Goal: Information Seeking & Learning: Learn about a topic

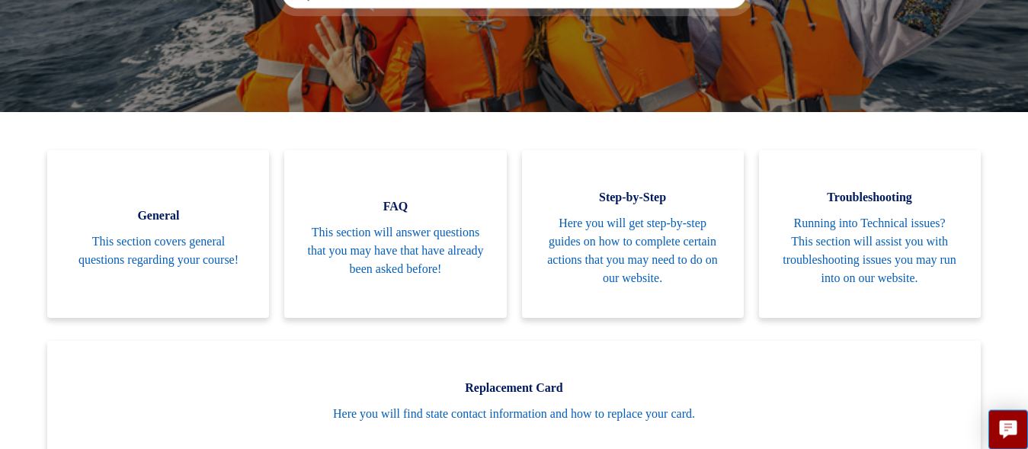
scroll to position [248, 0]
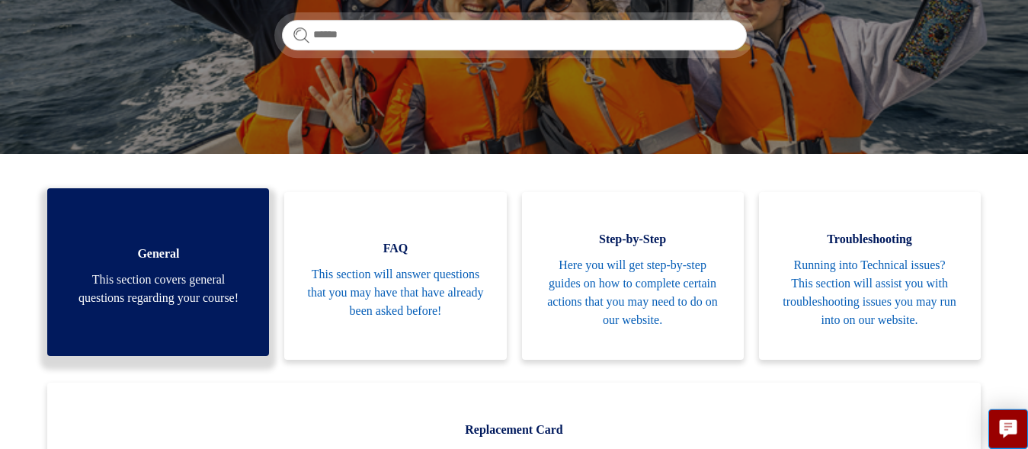
click at [190, 291] on span "This section covers general questions regarding your course!" at bounding box center [158, 288] width 176 height 37
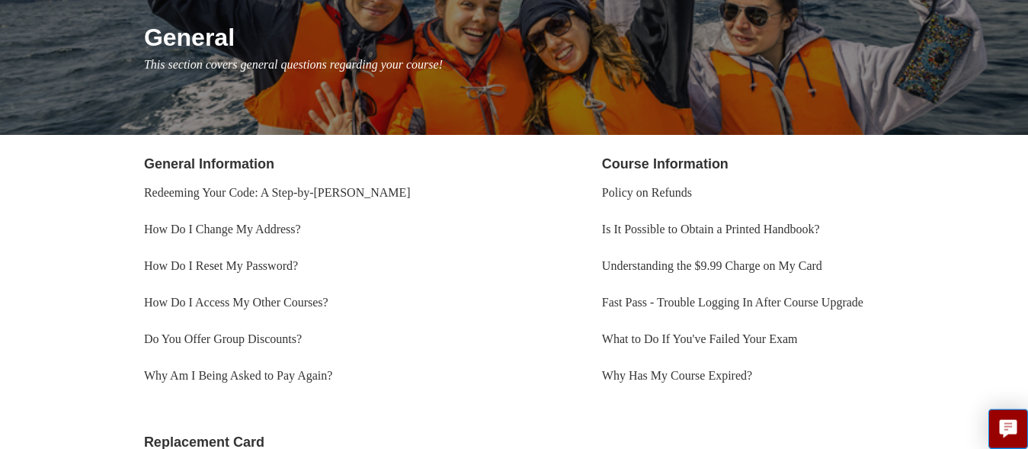
scroll to position [185, 0]
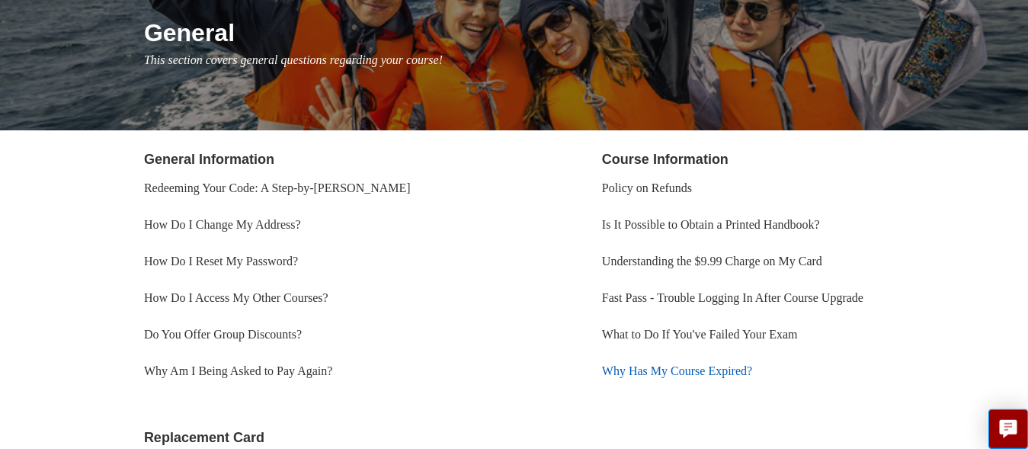
click at [676, 369] on link "Why Has My Course Expired?" at bounding box center [677, 370] width 150 height 13
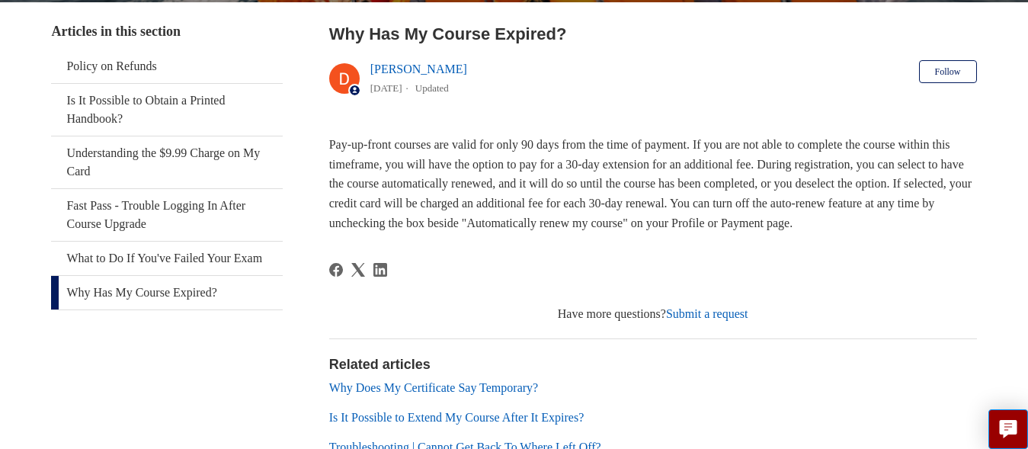
scroll to position [292, 0]
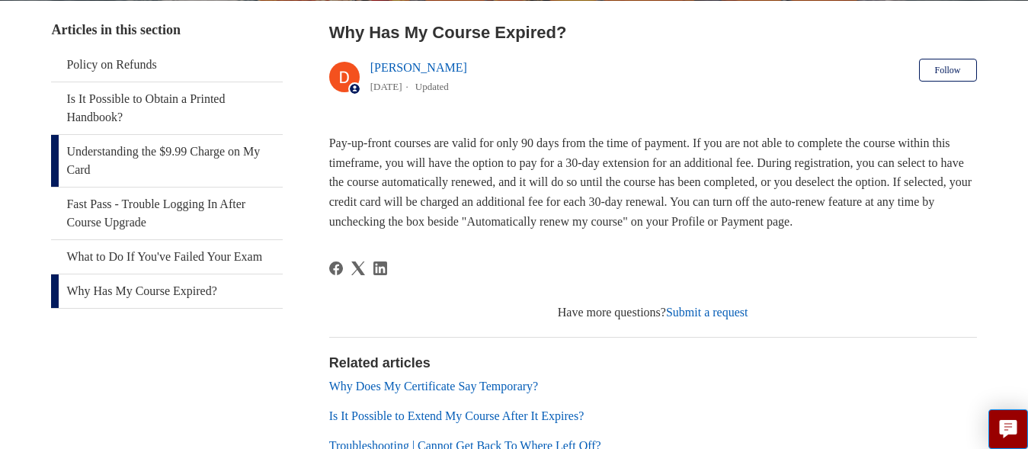
click at [175, 155] on link "Understanding the $9.99 Charge on My Card" at bounding box center [167, 161] width 232 height 52
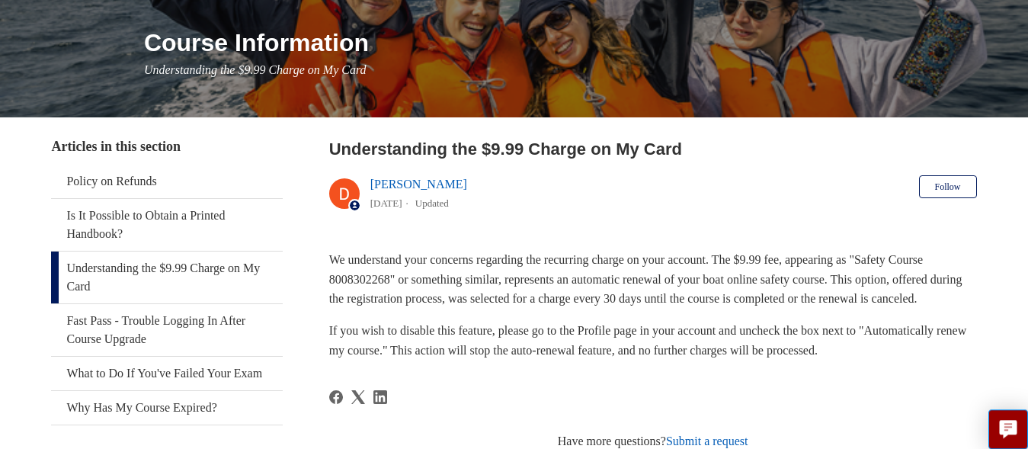
scroll to position [180, 0]
